Goal: Task Accomplishment & Management: Use online tool/utility

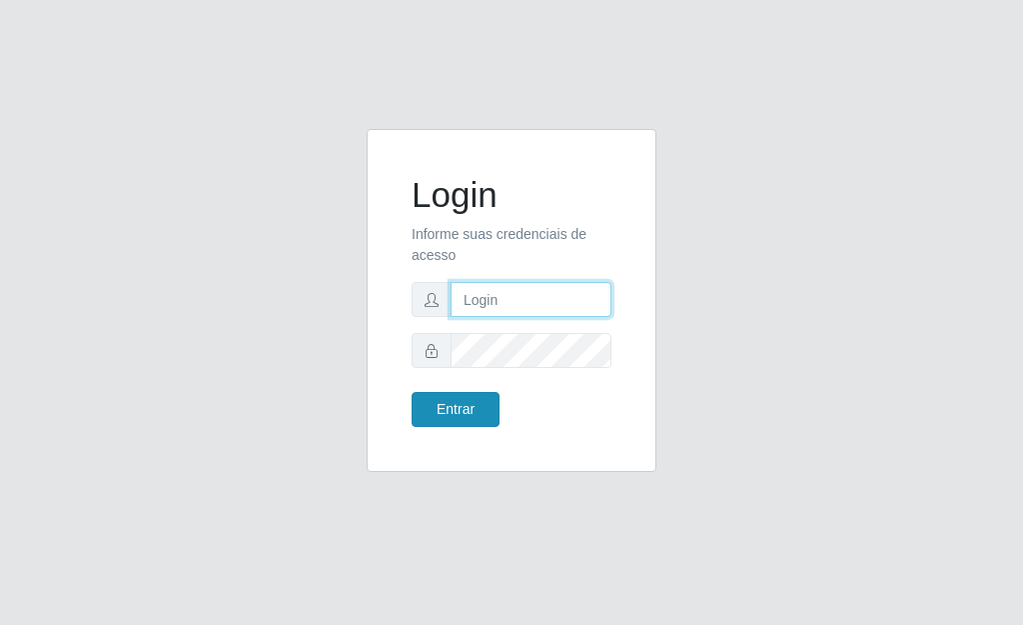
type input "[PERSON_NAME]"
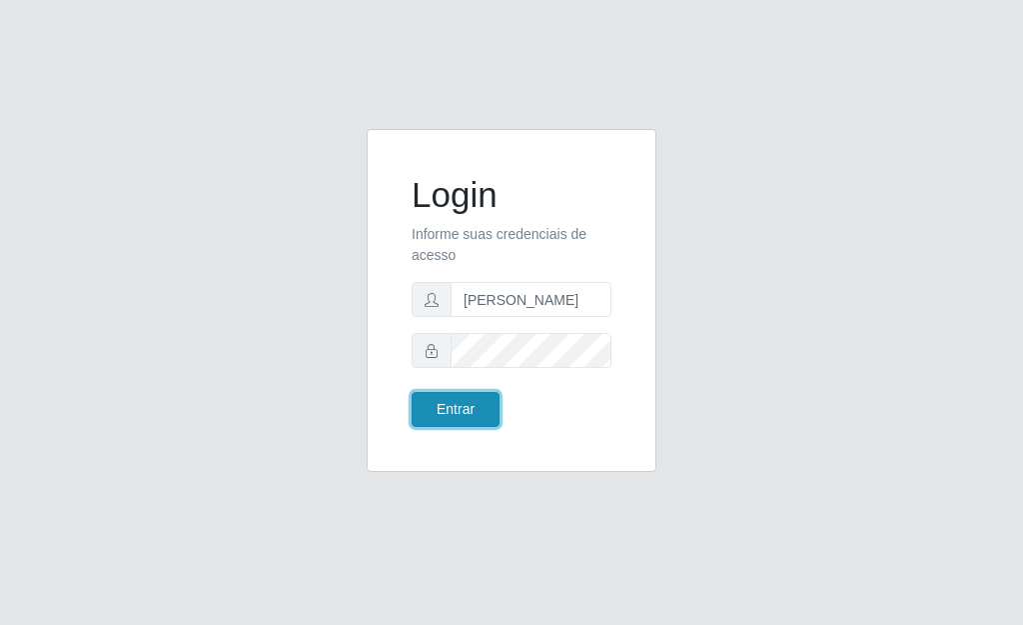
click at [468, 413] on button "Entrar" at bounding box center [456, 409] width 88 height 35
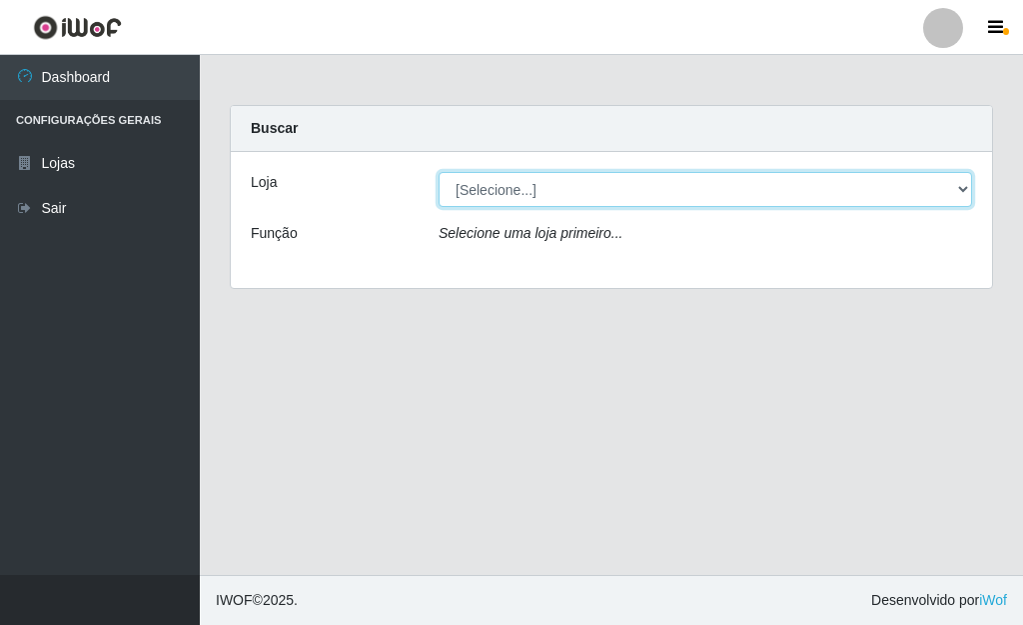
drag, startPoint x: 965, startPoint y: 186, endPoint x: 954, endPoint y: 186, distance: 11.0
click at [962, 186] on select "[Selecione...] Bemais Supermercados - [GEOGRAPHIC_DATA]" at bounding box center [706, 189] width 534 height 35
select select "249"
click at [439, 172] on select "[Selecione...] Bemais Supermercados - [GEOGRAPHIC_DATA]" at bounding box center [706, 189] width 534 height 35
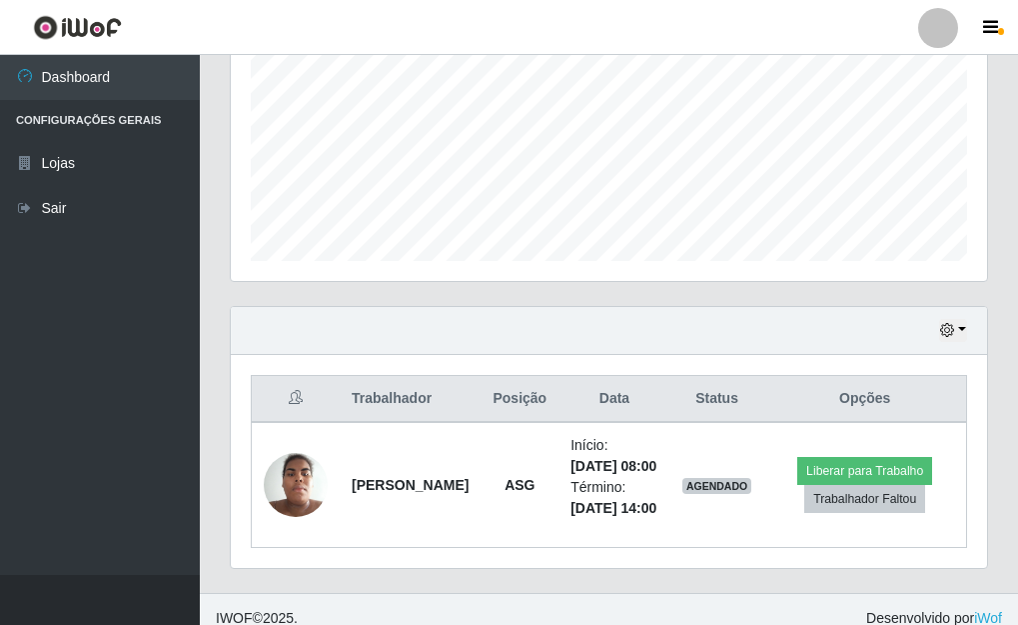
scroll to position [514, 0]
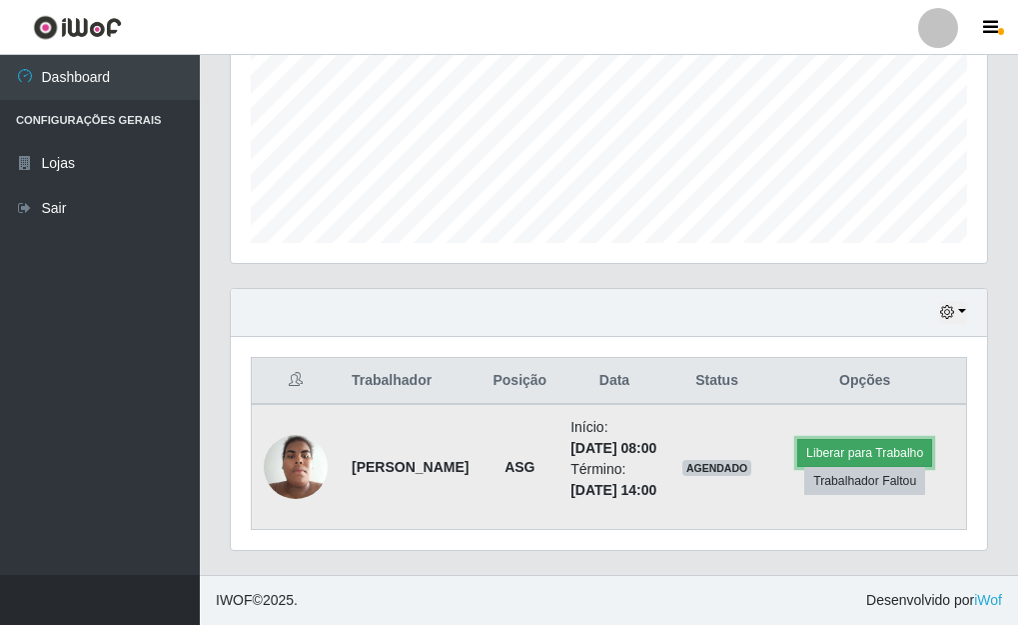
click at [834, 439] on button "Liberar para Trabalho" at bounding box center [864, 453] width 135 height 28
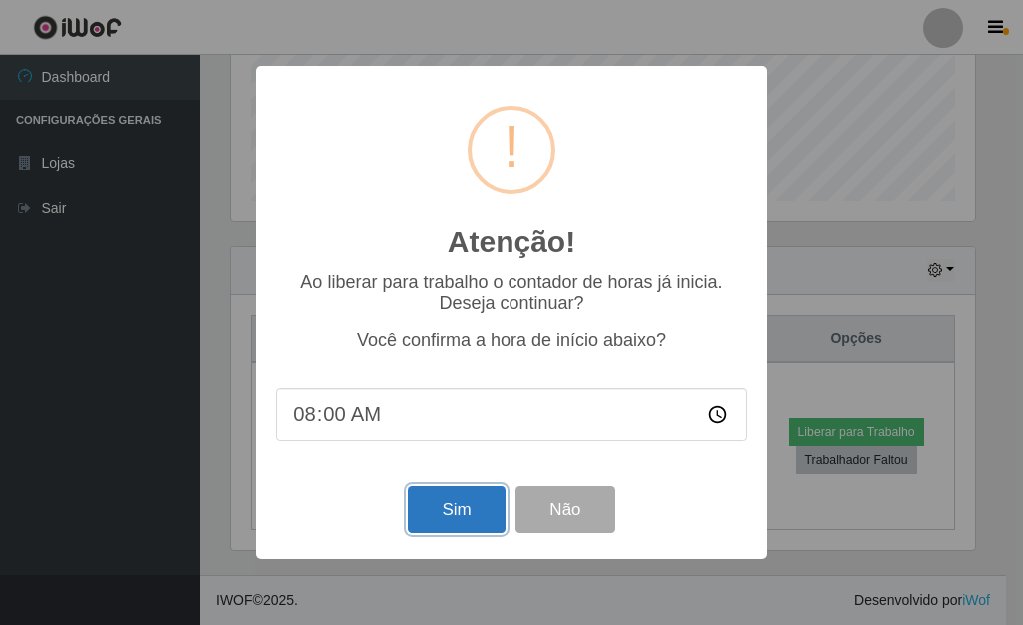
click at [446, 503] on button "Sim" at bounding box center [456, 509] width 97 height 47
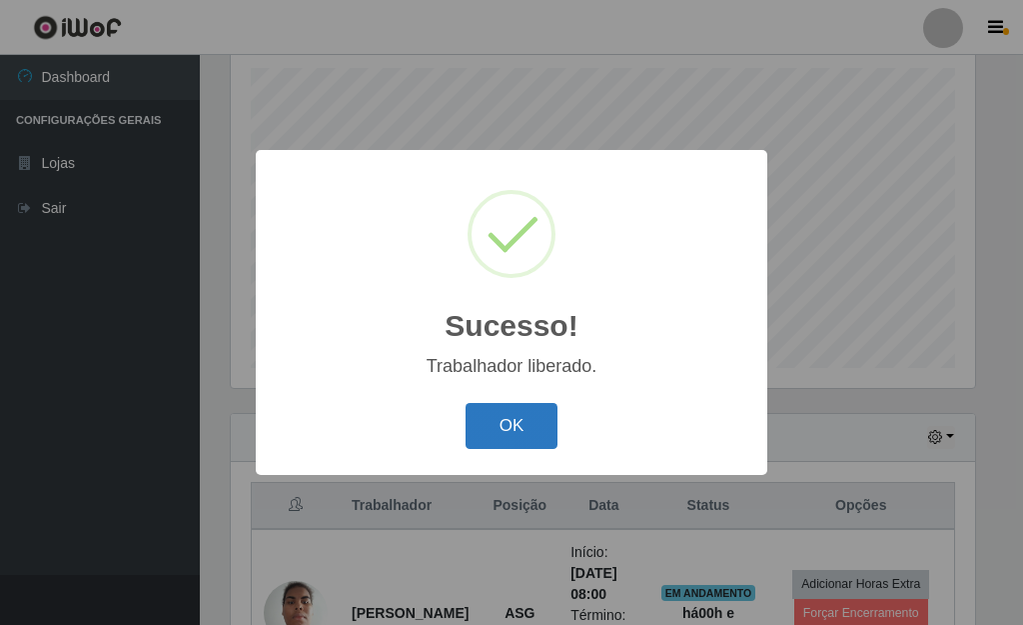
click at [519, 431] on button "OK" at bounding box center [512, 426] width 93 height 47
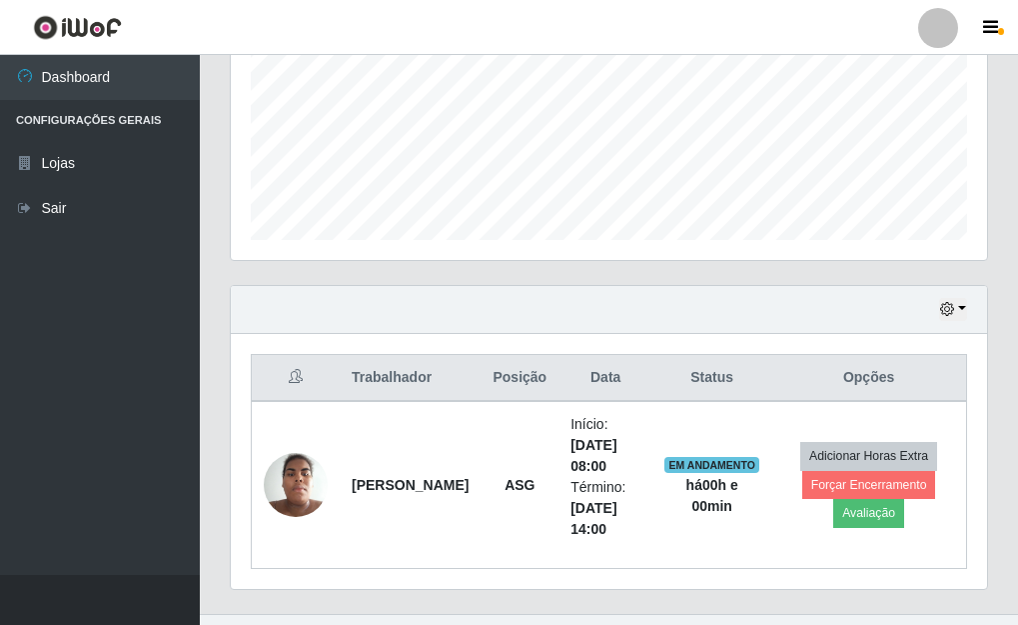
scroll to position [514, 0]
